Goal: Task Accomplishment & Management: Use online tool/utility

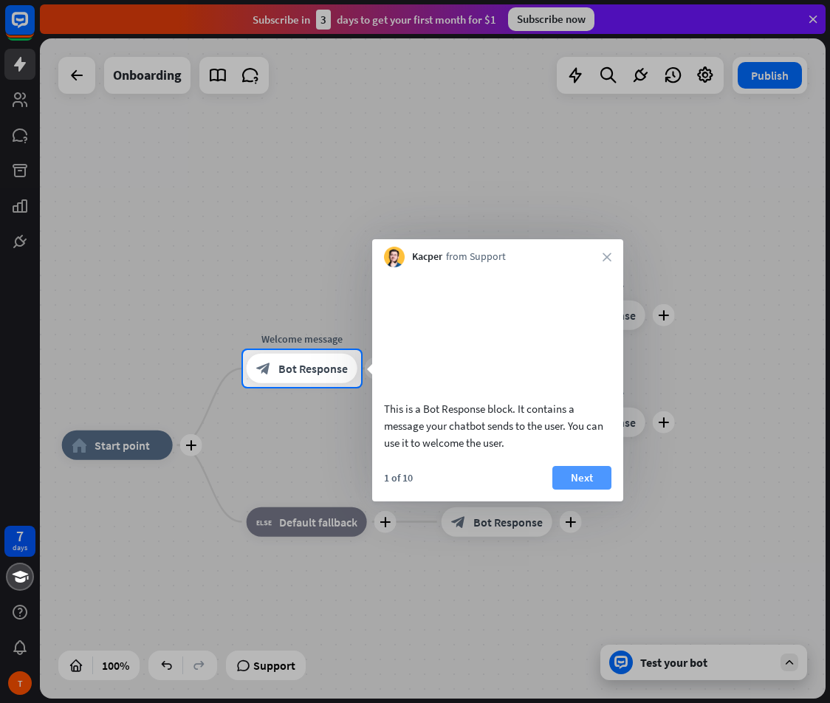
click at [575, 472] on button "Next" at bounding box center [581, 478] width 59 height 24
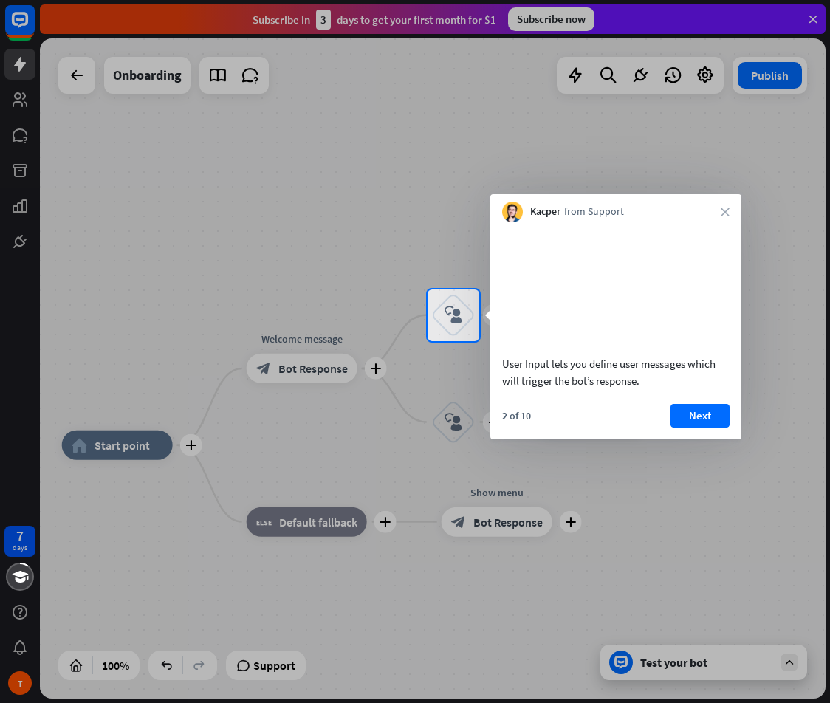
click at [71, 97] on div at bounding box center [415, 144] width 830 height 289
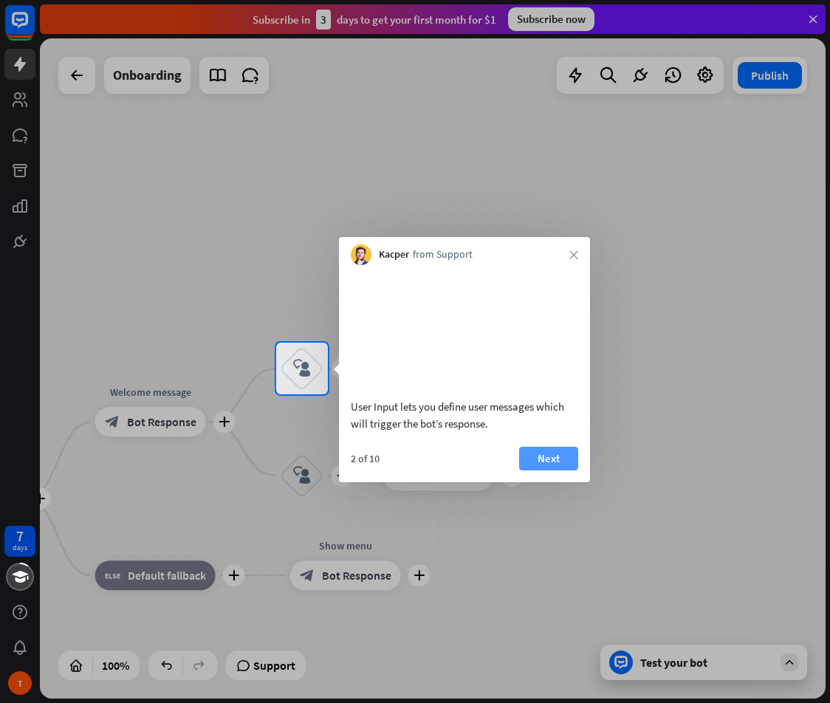
click at [537, 470] on button "Next" at bounding box center [548, 459] width 59 height 24
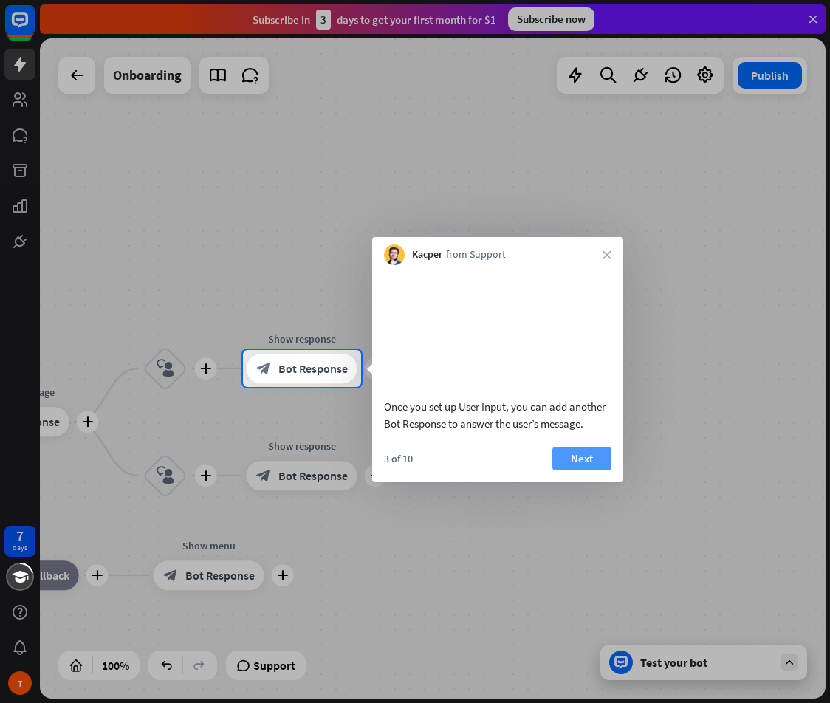
click at [566, 470] on button "Next" at bounding box center [581, 459] width 59 height 24
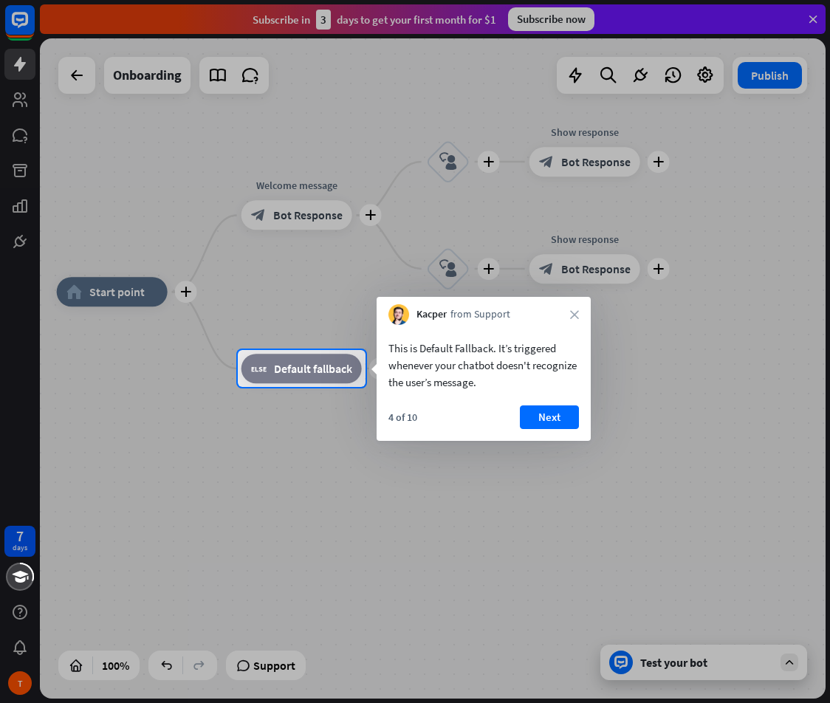
click at [521, 401] on div "This is Default Fallback. It’s triggered whenever your chatbot doesn't recogniz…" at bounding box center [483, 383] width 214 height 116
click at [533, 423] on button "Next" at bounding box center [549, 417] width 59 height 24
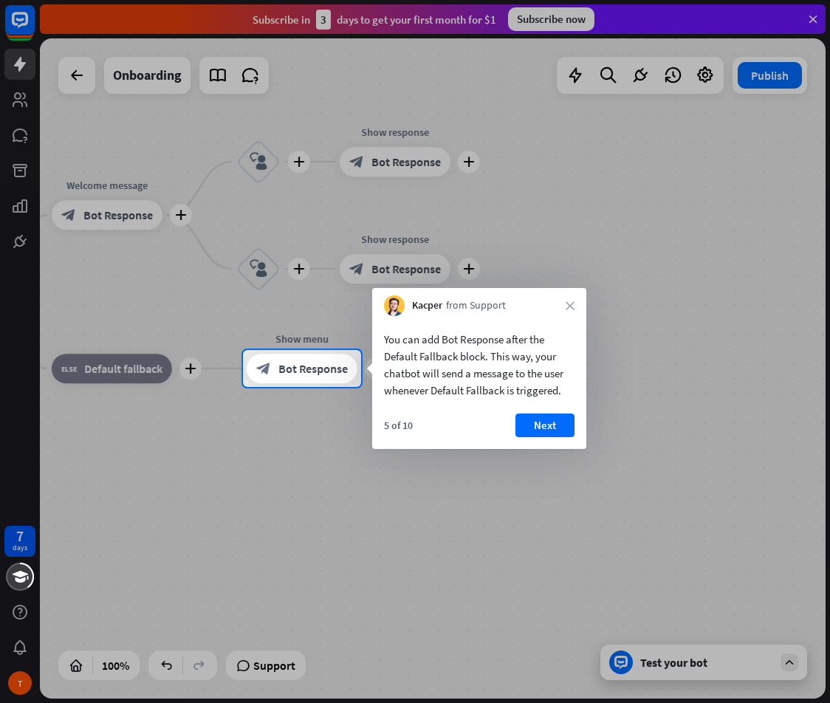
click at [582, 432] on div "5 of 10 Next" at bounding box center [479, 430] width 214 height 35
click at [546, 432] on button "Next" at bounding box center [544, 425] width 59 height 24
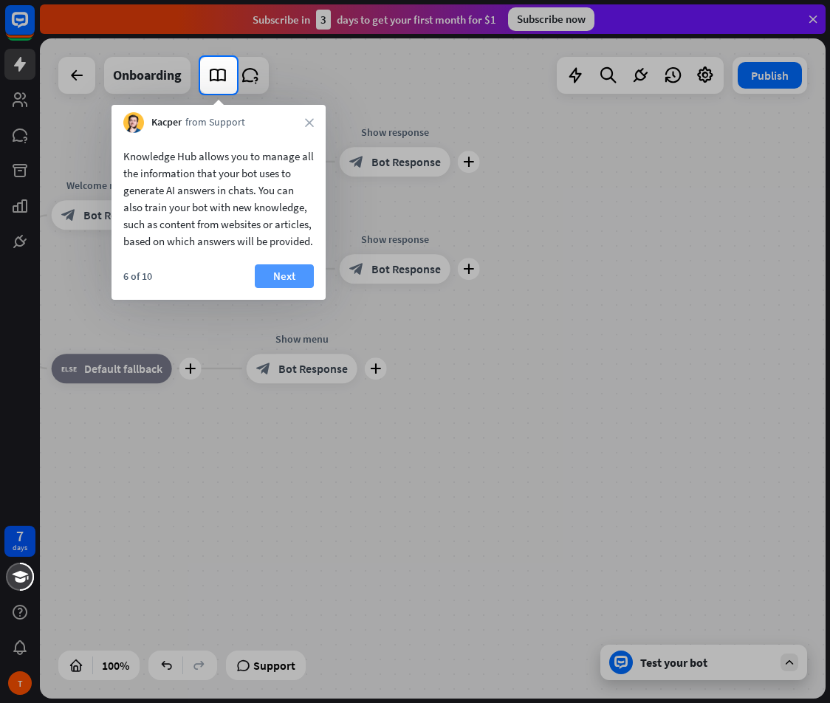
click at [287, 286] on button "Next" at bounding box center [284, 276] width 59 height 24
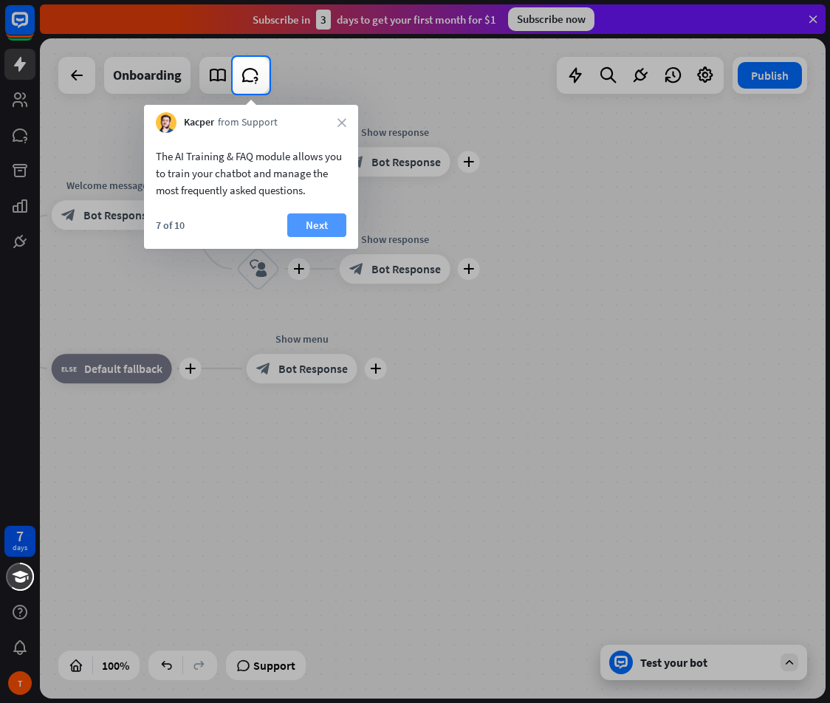
click at [314, 224] on button "Next" at bounding box center [316, 225] width 59 height 24
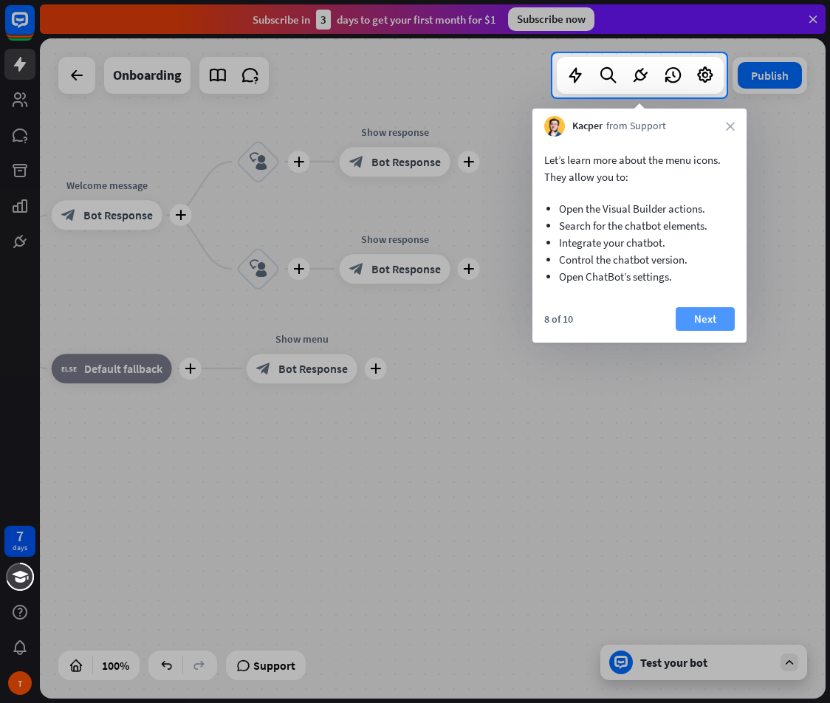
click at [701, 317] on button "Next" at bounding box center [704, 319] width 59 height 24
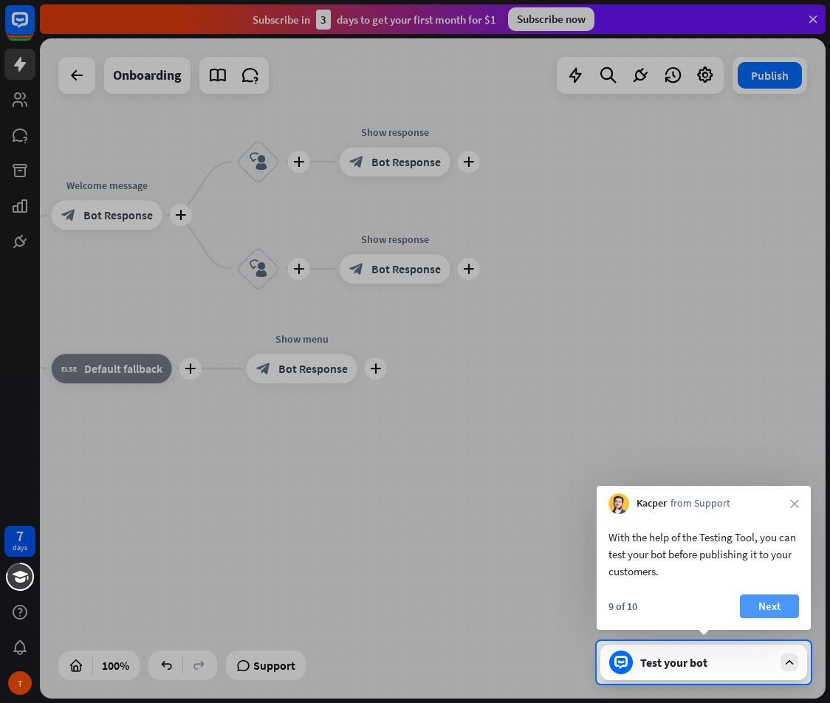
click at [756, 608] on button "Next" at bounding box center [769, 606] width 59 height 24
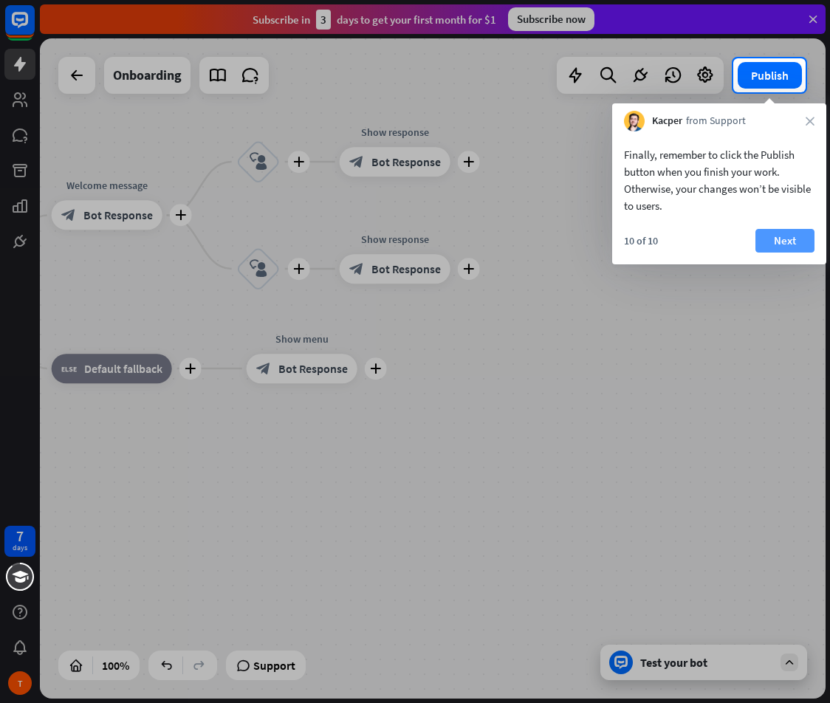
click at [808, 244] on button "Next" at bounding box center [784, 241] width 59 height 24
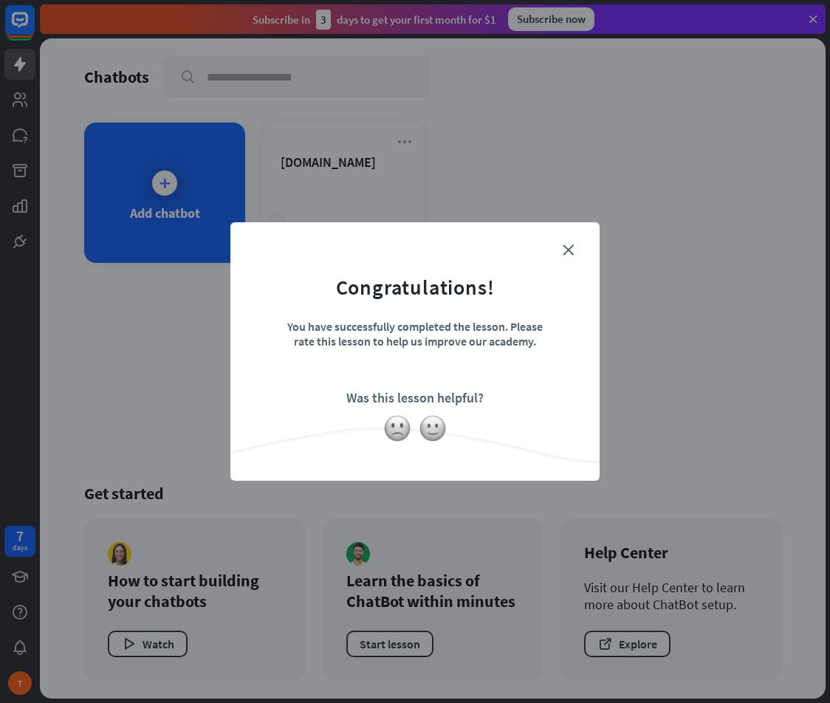
click at [579, 237] on div "close Congratulations! You have successfully completed the lesson. Please rate …" at bounding box center [414, 351] width 369 height 258
click at [574, 254] on form "Congratulations! You have successfully completed the lesson. Please rate this l…" at bounding box center [415, 329] width 332 height 176
click at [568, 247] on icon "close" at bounding box center [567, 249] width 11 height 11
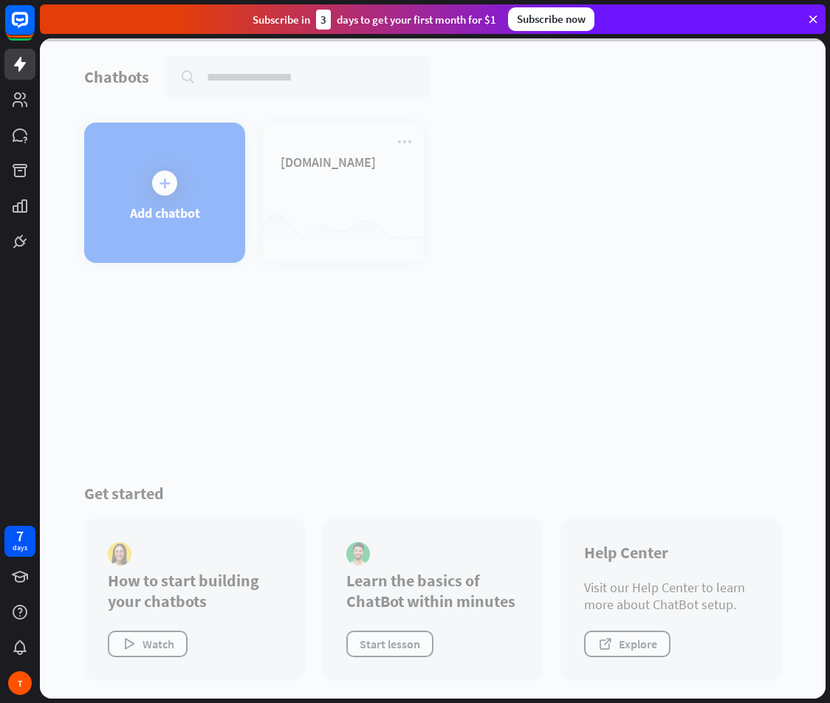
click at [174, 205] on div at bounding box center [432, 368] width 785 height 660
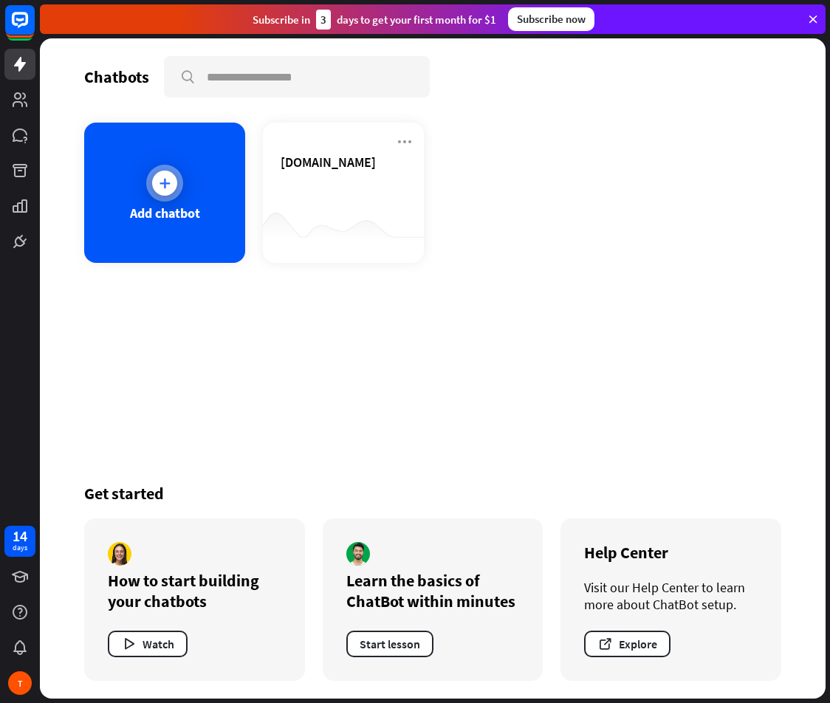
click at [181, 190] on div at bounding box center [164, 183] width 37 height 37
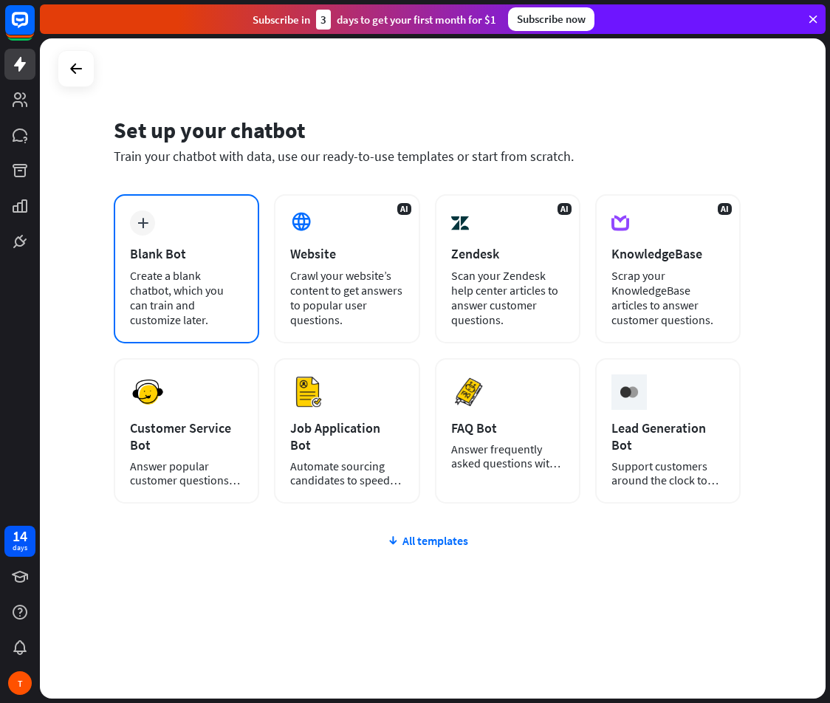
click at [145, 229] on div "plus" at bounding box center [142, 222] width 25 height 25
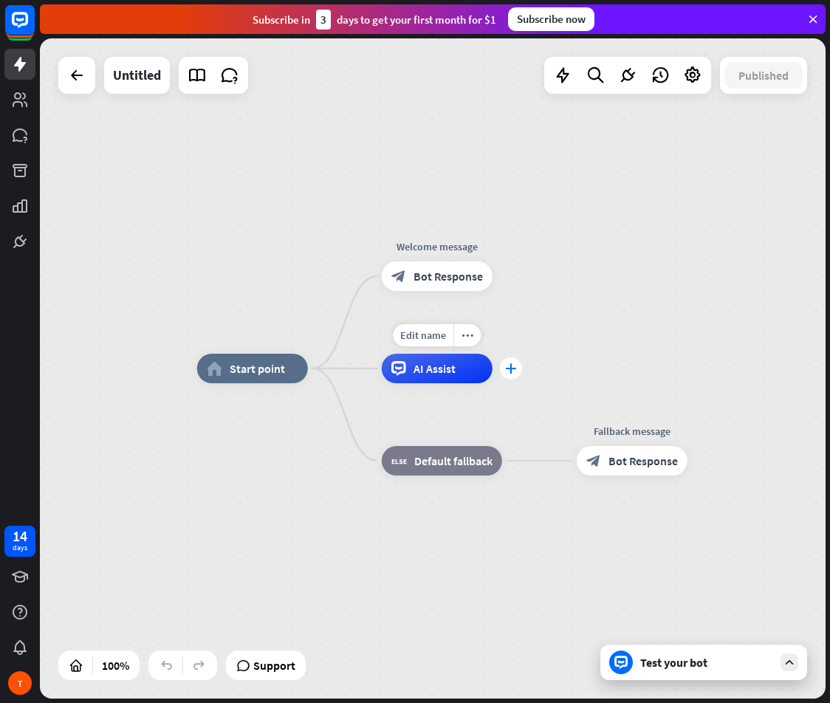
click at [509, 363] on icon "plus" at bounding box center [510, 368] width 11 height 10
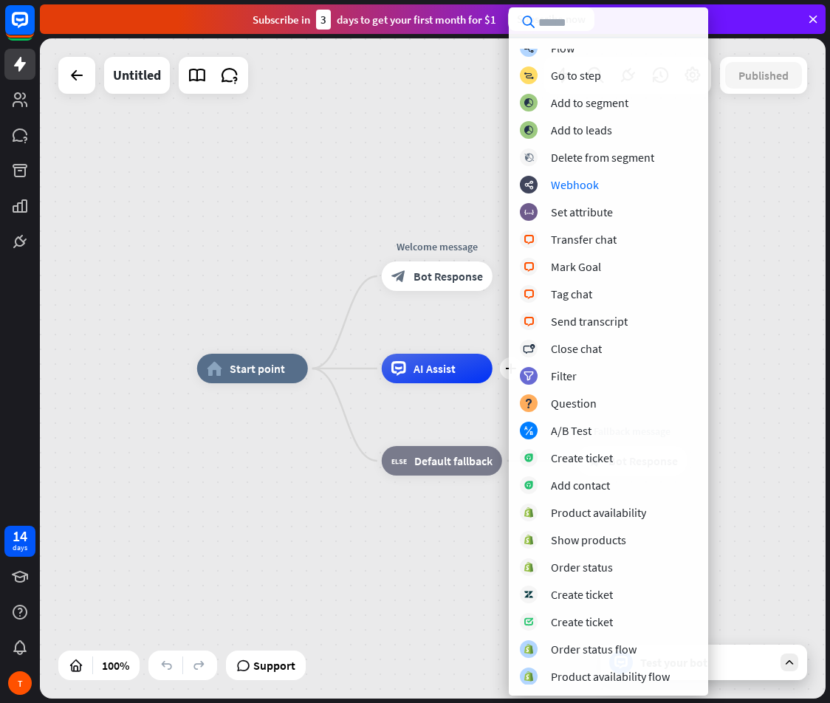
scroll to position [92, 0]
click at [279, 370] on span "Start point" at bounding box center [257, 368] width 55 height 15
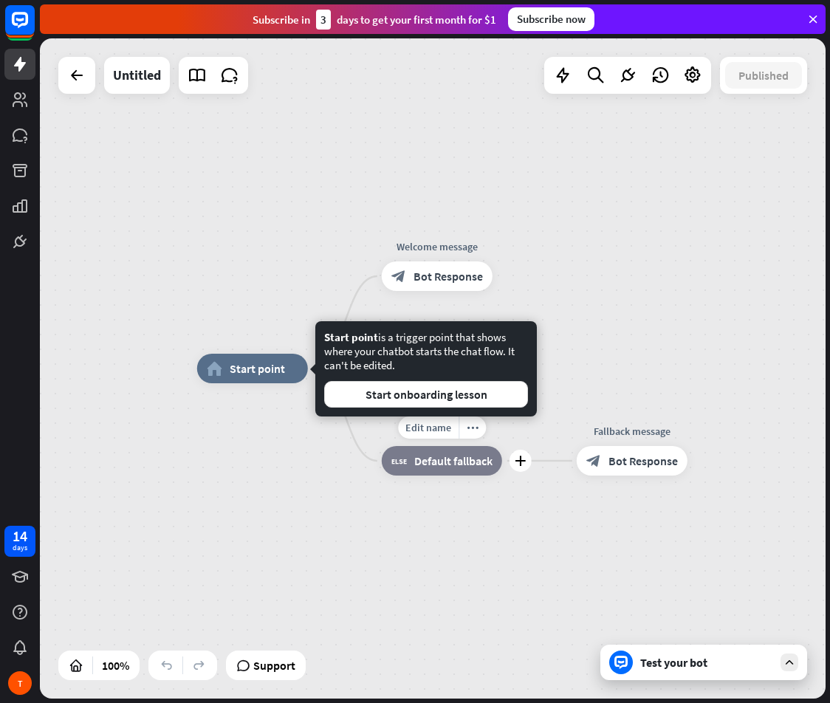
click at [382, 475] on div "Edit name more_horiz plus block_fallback Default fallback" at bounding box center [442, 461] width 120 height 30
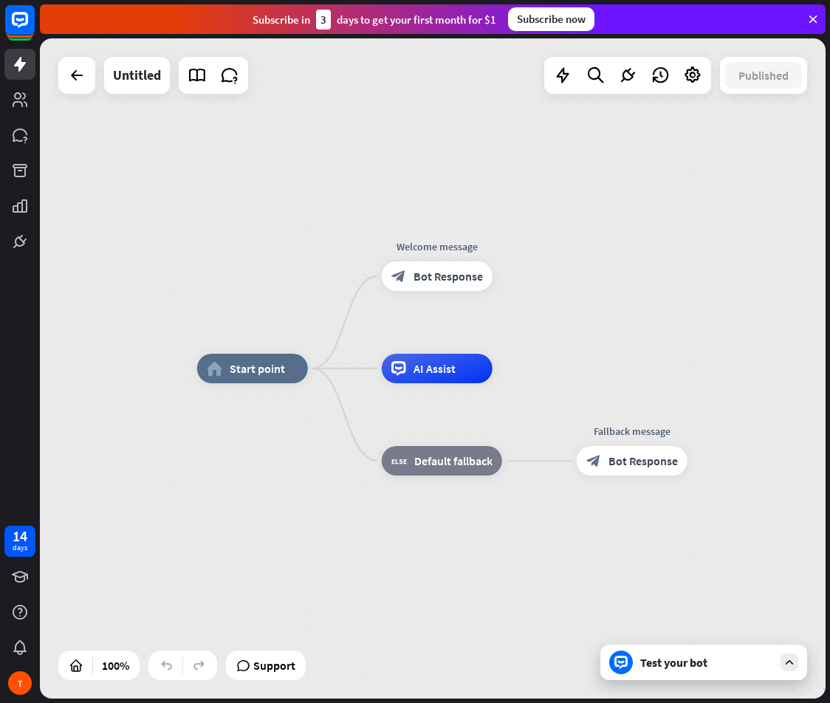
click at [690, 671] on div "Test your bot" at bounding box center [703, 661] width 207 height 35
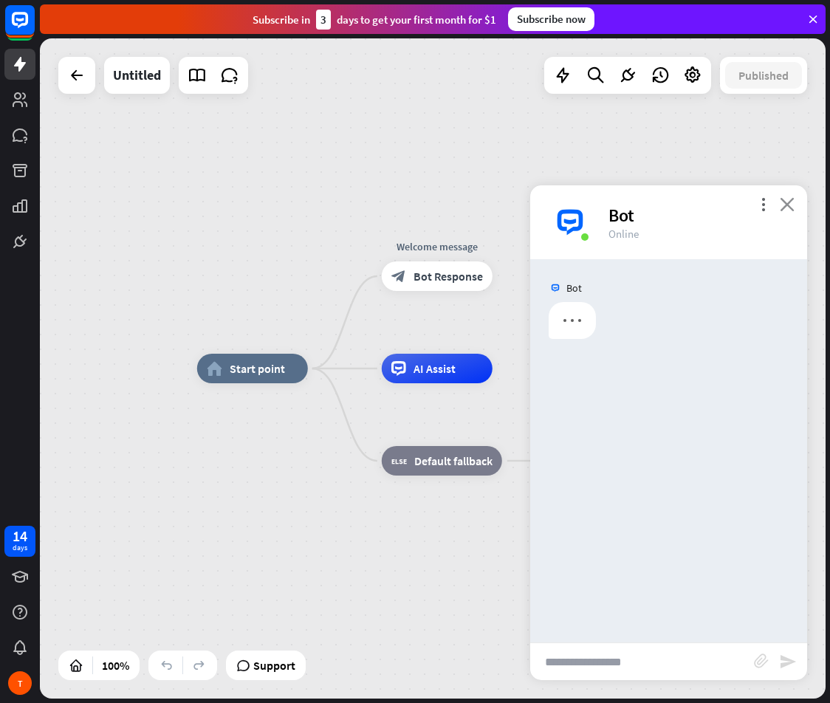
click at [784, 199] on icon "close" at bounding box center [787, 204] width 15 height 14
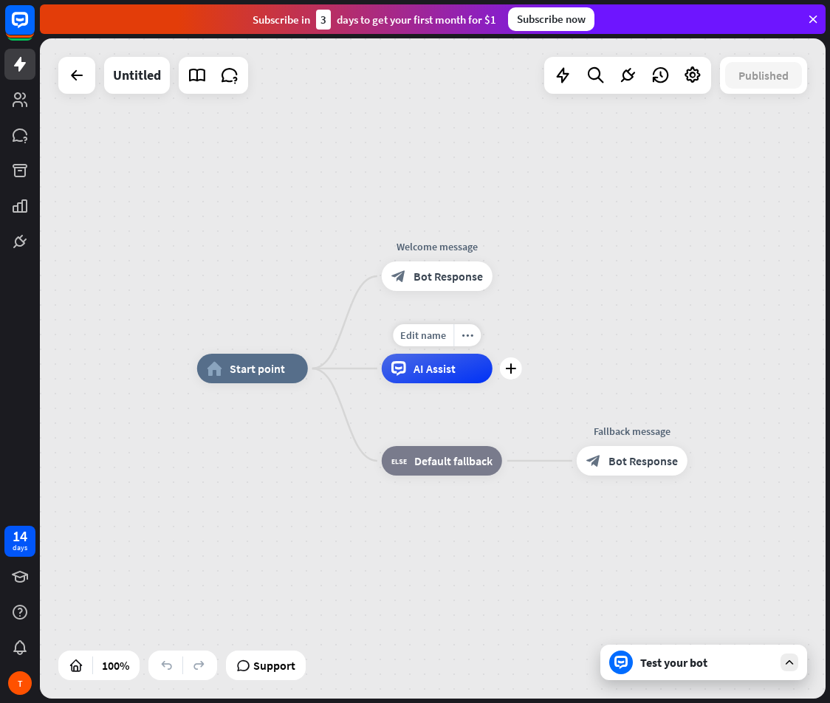
click at [492, 381] on div "Edit name more_horiz plus AI Assist" at bounding box center [437, 369] width 111 height 30
click at [518, 370] on div "plus" at bounding box center [511, 368] width 22 height 22
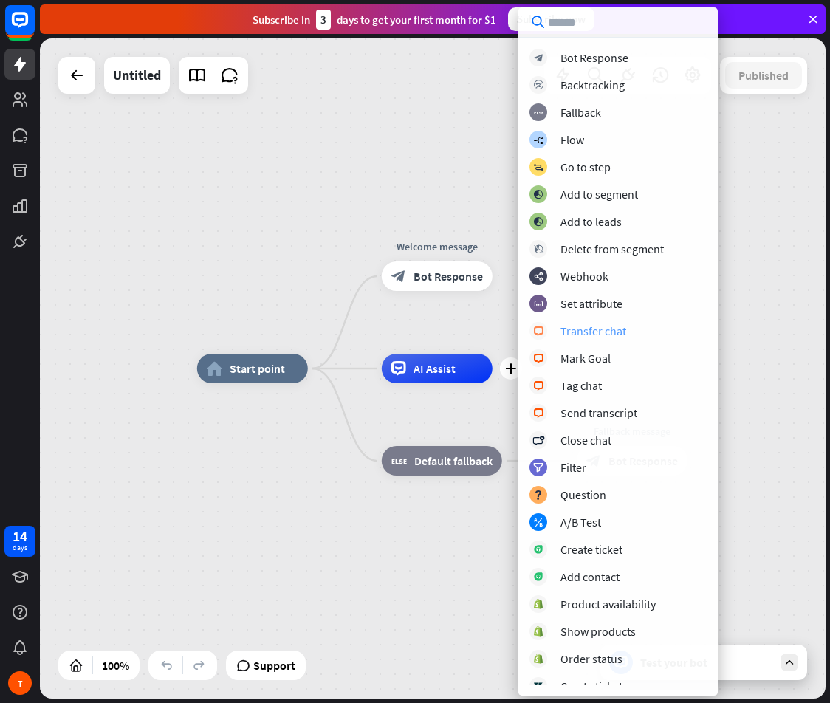
click at [571, 336] on div "Transfer chat" at bounding box center [593, 330] width 66 height 15
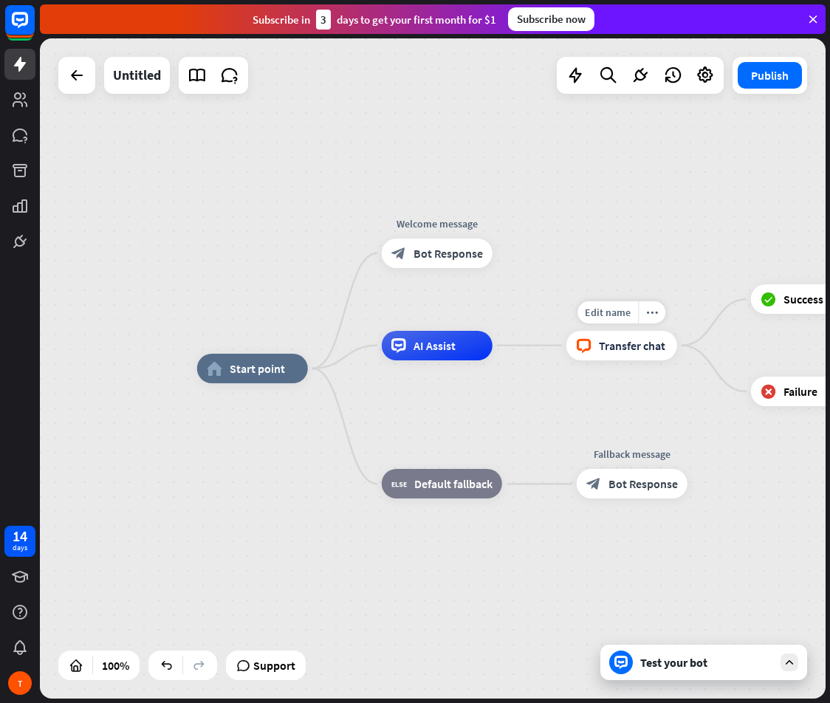
click at [615, 352] on span "Transfer chat" at bounding box center [632, 345] width 66 height 15
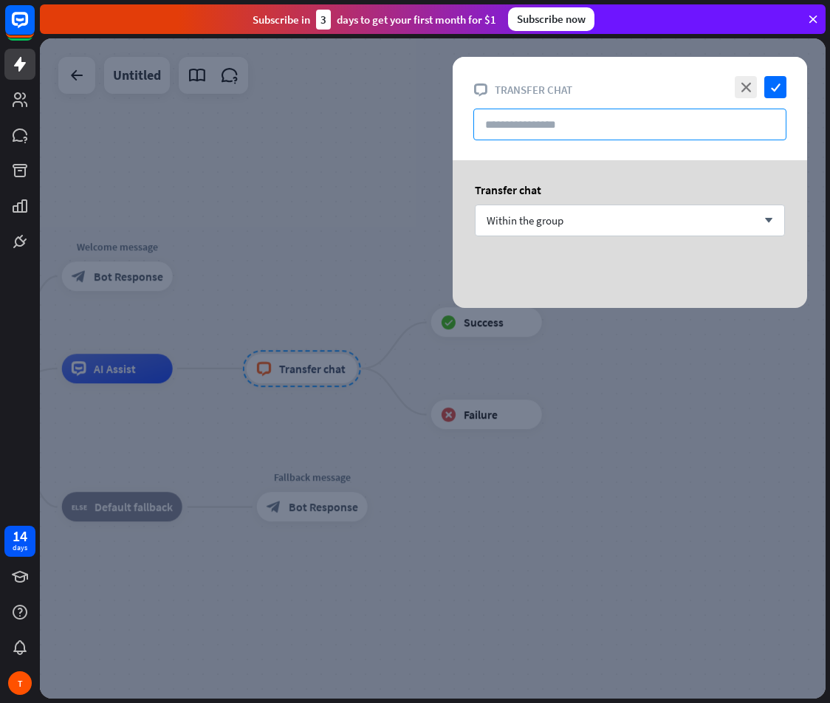
click at [556, 117] on input "text" at bounding box center [629, 125] width 313 height 32
click at [553, 236] on div "Transfer chat Within the group arrow_down" at bounding box center [629, 216] width 354 height 113
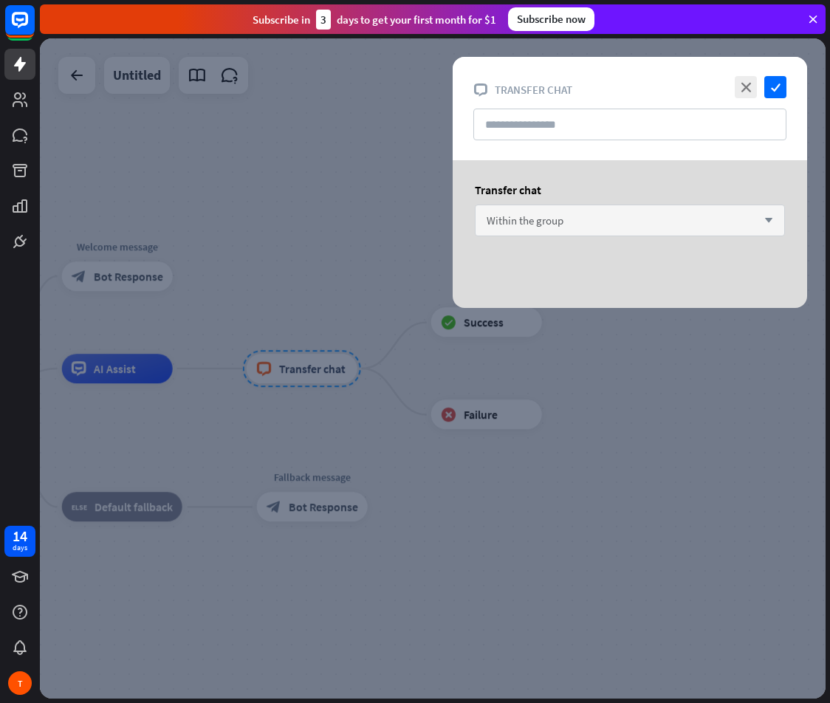
click at [557, 224] on span "Within the group" at bounding box center [524, 220] width 77 height 14
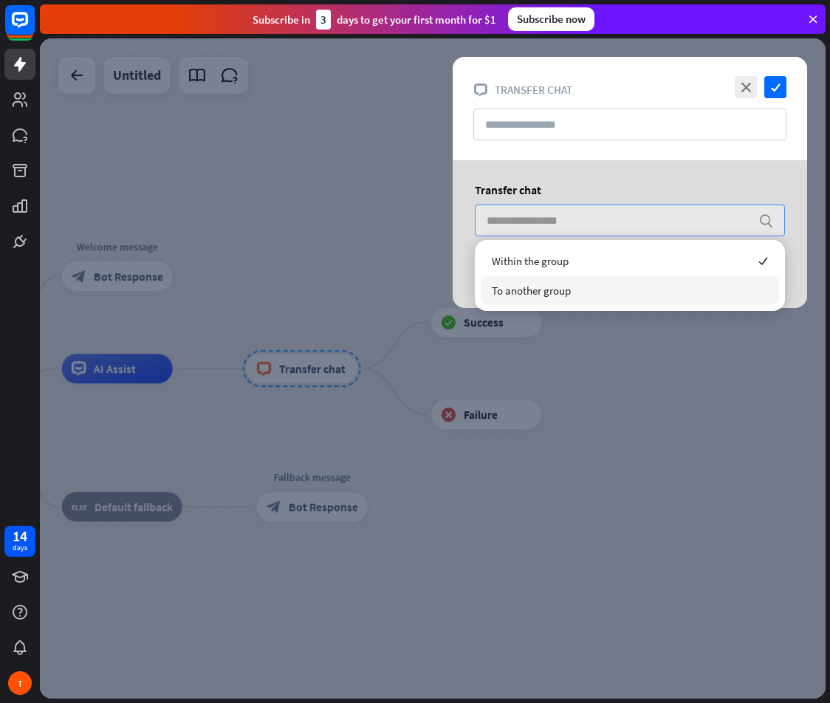
click at [548, 297] on span "To another group" at bounding box center [531, 290] width 79 height 14
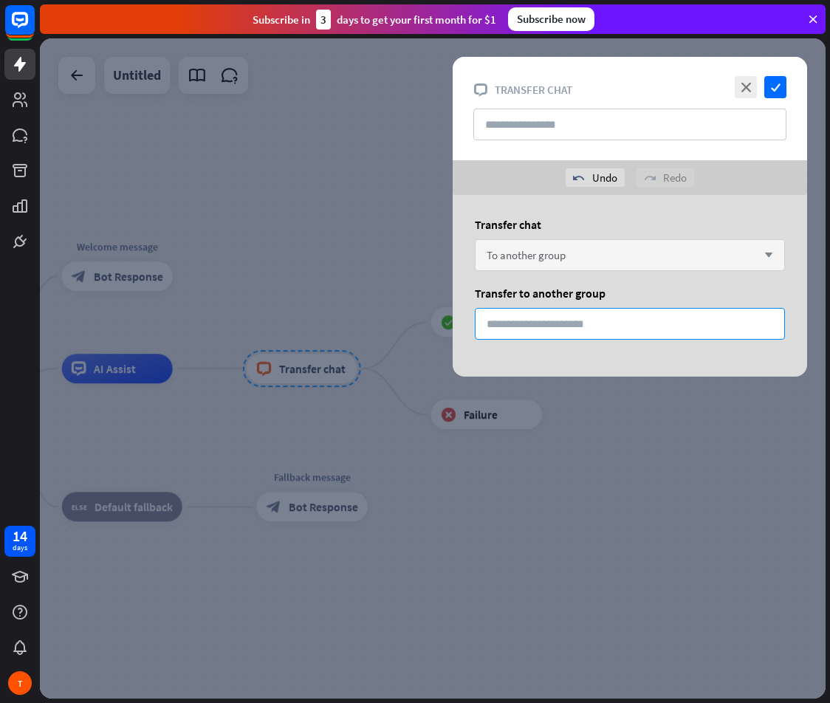
click at [577, 337] on input "*" at bounding box center [630, 324] width 310 height 32
click at [571, 261] on div "To another group arrow_down" at bounding box center [630, 255] width 310 height 32
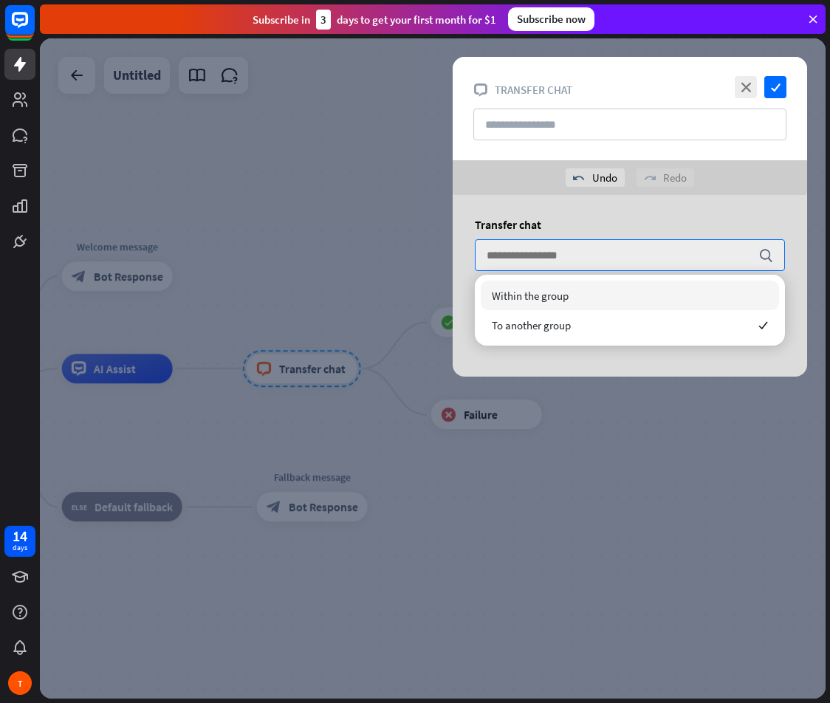
click at [546, 297] on span "Within the group" at bounding box center [530, 296] width 77 height 14
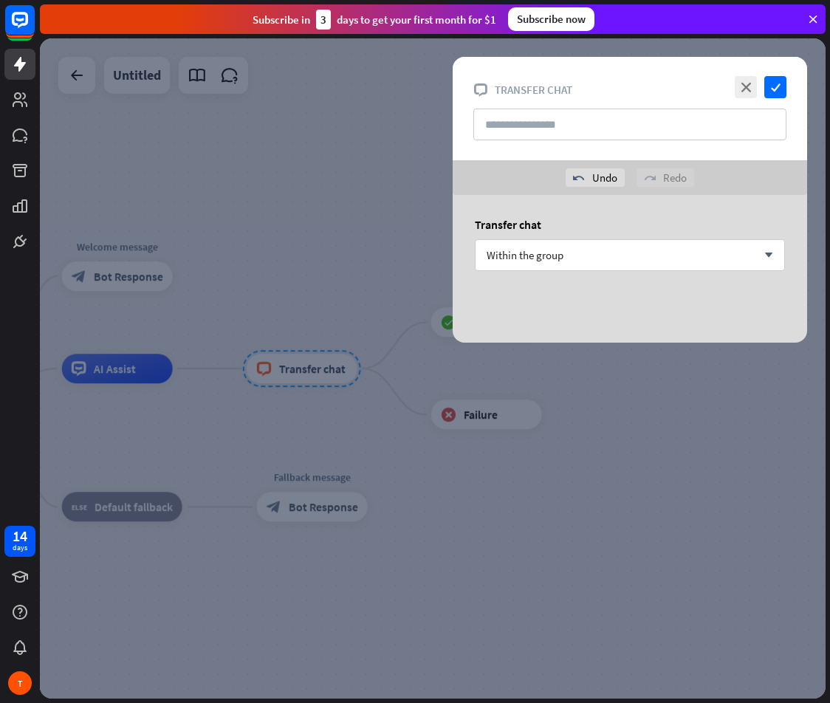
click at [659, 184] on div "redo Redo" at bounding box center [665, 177] width 58 height 18
click at [658, 173] on div "redo Redo" at bounding box center [665, 177] width 58 height 18
click at [601, 117] on input "text" at bounding box center [629, 125] width 313 height 32
paste input "**********"
type input "**********"
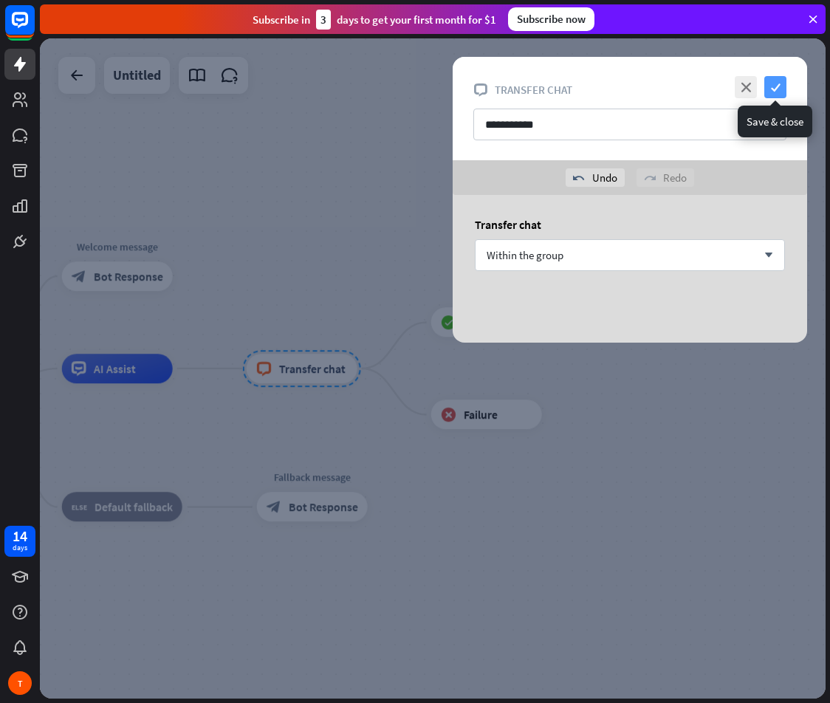
click at [780, 82] on icon "check" at bounding box center [775, 87] width 22 height 22
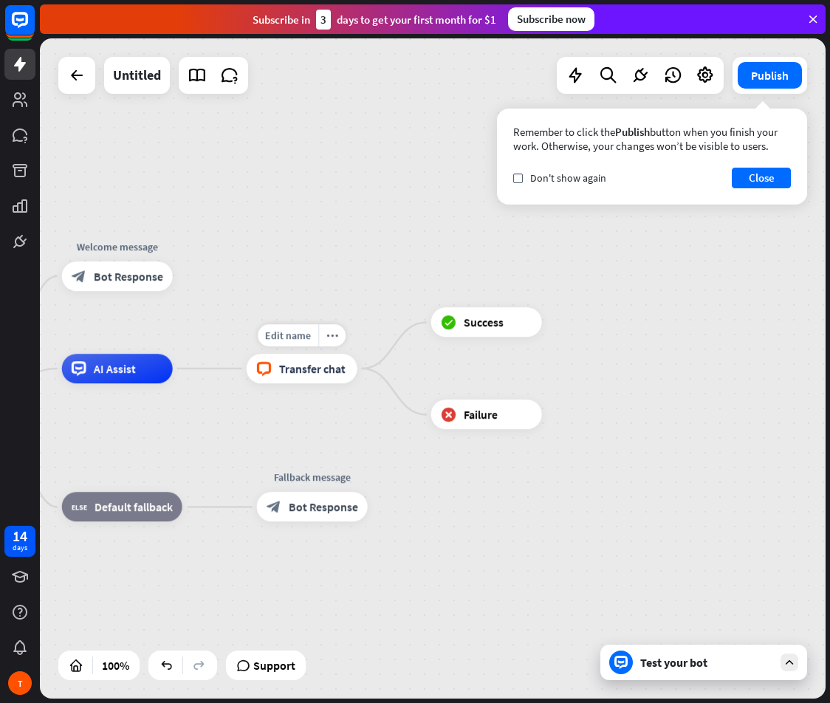
click at [300, 373] on span "Transfer chat" at bounding box center [312, 368] width 66 height 15
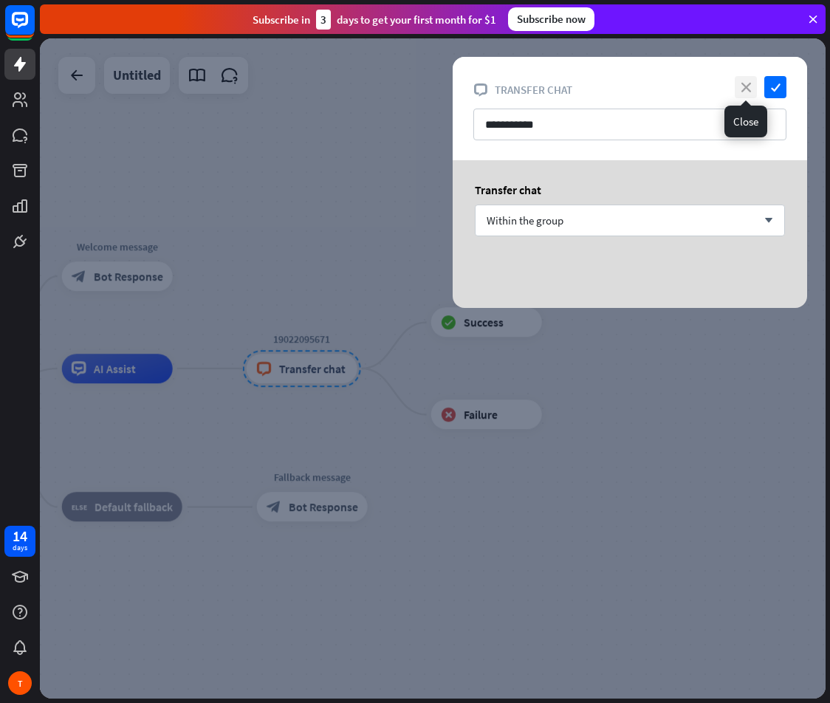
click at [746, 84] on icon "close" at bounding box center [745, 87] width 22 height 22
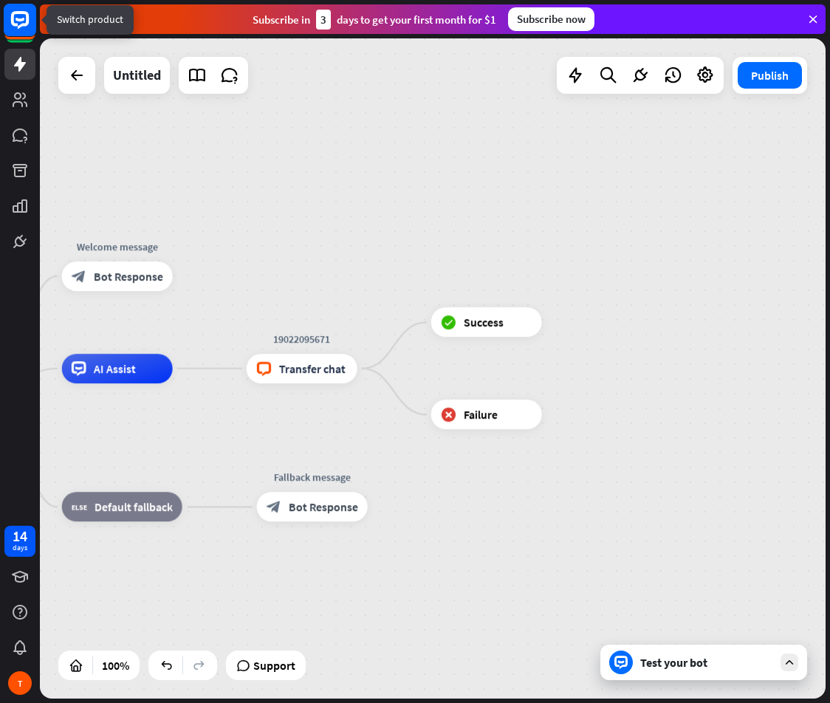
click at [17, 16] on rect at bounding box center [20, 20] width 32 height 32
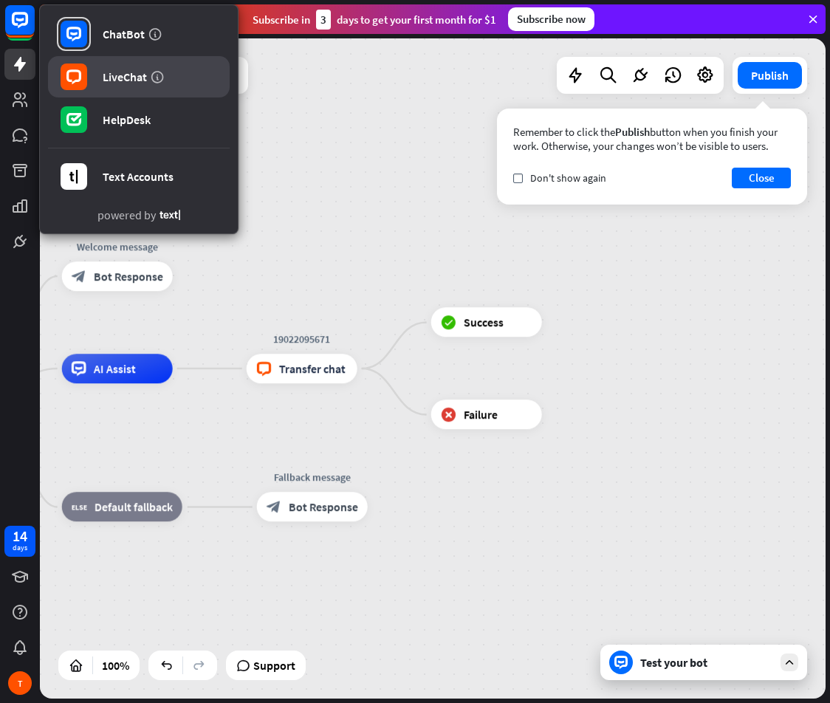
click at [137, 73] on div "LiveChat" at bounding box center [125, 76] width 44 height 15
